Goal: Communication & Community: Answer question/provide support

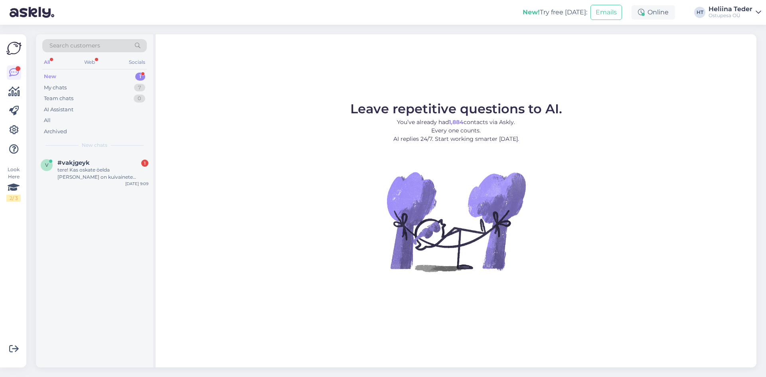
click at [118, 161] on div "#vakjgeyk 1" at bounding box center [102, 162] width 91 height 7
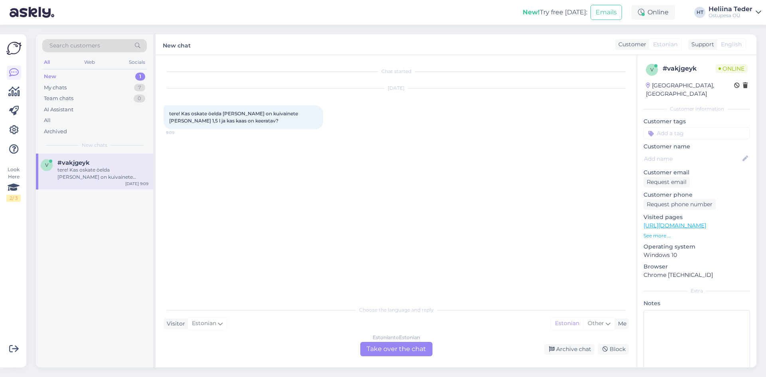
click at [706, 222] on link "[URL][DOMAIN_NAME]" at bounding box center [674, 225] width 63 height 7
click at [392, 355] on div "Estonian to Estonian Take over the chat" at bounding box center [396, 349] width 72 height 14
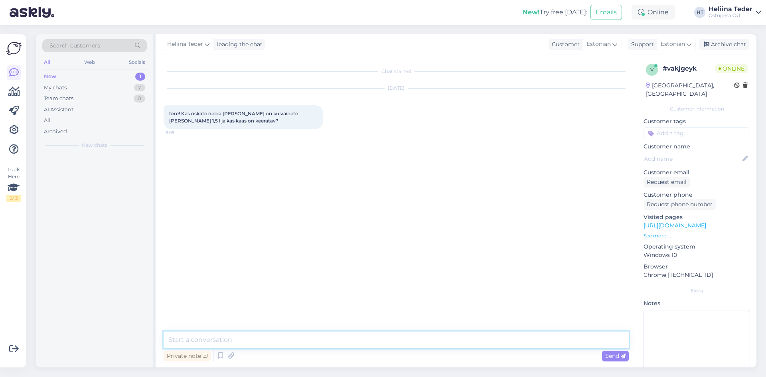
click at [311, 336] on textarea at bounding box center [395, 339] width 465 height 17
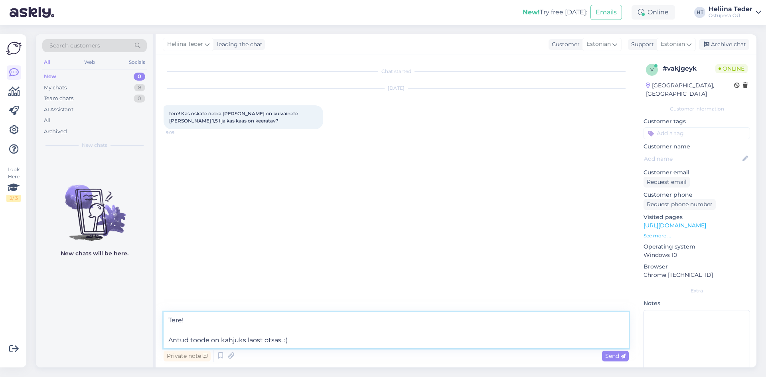
type textarea "Tere! Antud toode on kahjuks laost otsas. :("
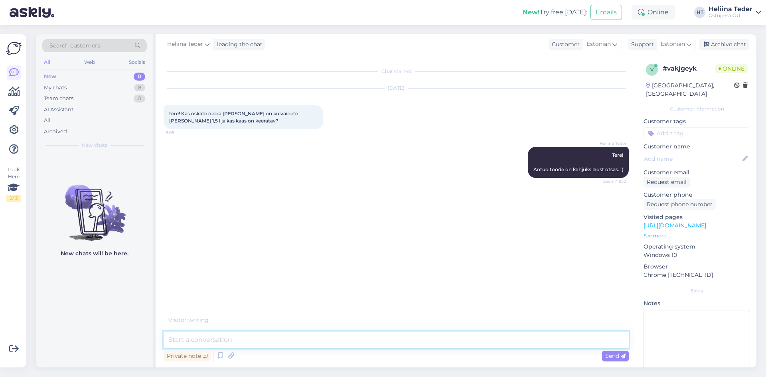
click at [231, 335] on textarea at bounding box center [395, 339] width 465 height 17
click at [54, 85] on div "My chats" at bounding box center [55, 88] width 23 height 8
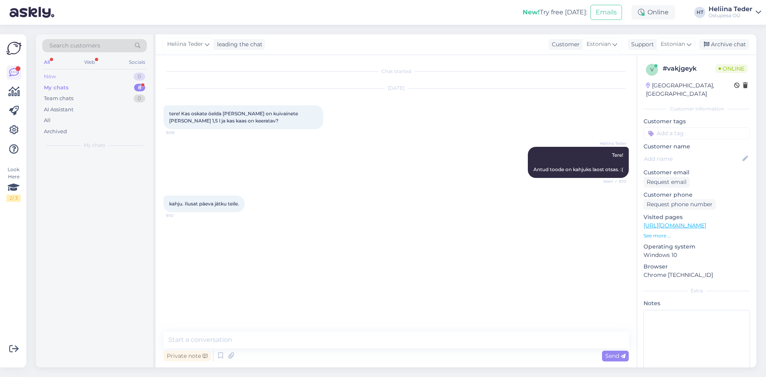
click at [53, 77] on div "New" at bounding box center [50, 77] width 12 height 8
click at [79, 88] on div "My chats 8" at bounding box center [94, 87] width 104 height 11
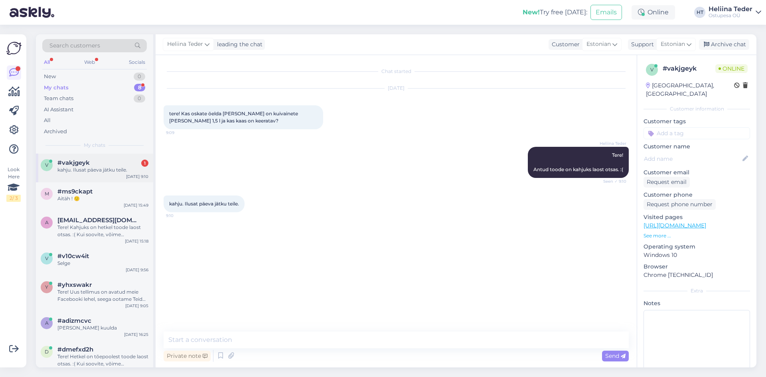
click at [85, 158] on div "v #vakjgeyk 1 kahju. Ilusat päeva jätku teile. [DATE] 9:10" at bounding box center [94, 168] width 117 height 29
click at [233, 337] on textarea at bounding box center [395, 339] width 465 height 17
type textarea "Teilegi! :)"
